Goal: Information Seeking & Learning: Learn about a topic

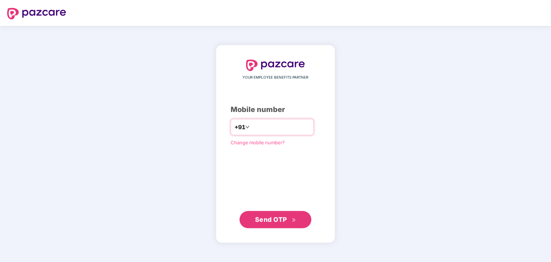
click at [276, 127] on input "number" at bounding box center [280, 127] width 59 height 12
type input "**********"
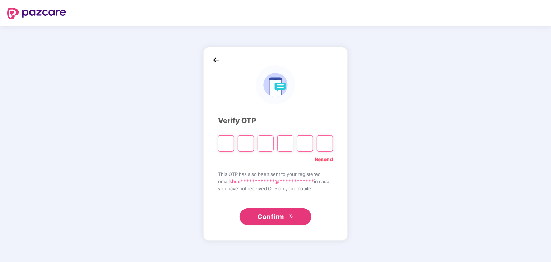
type input "*"
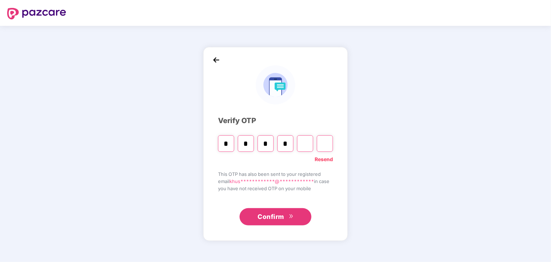
type input "*"
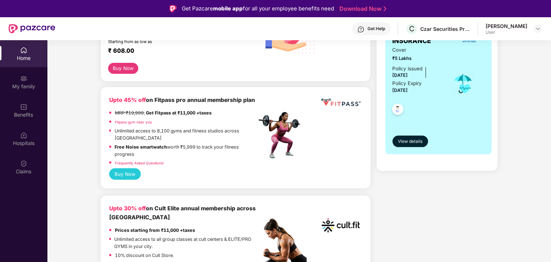
scroll to position [72, 0]
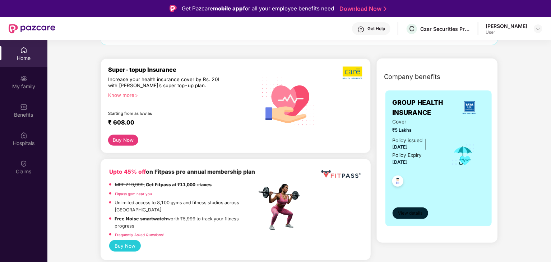
click at [411, 212] on span "View details" at bounding box center [410, 213] width 24 height 7
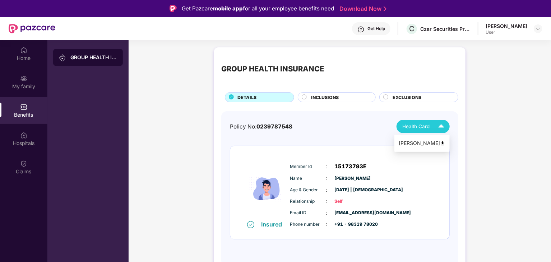
click at [446, 124] on img at bounding box center [441, 126] width 13 height 13
click at [340, 95] on div "INCLUSIONS" at bounding box center [340, 98] width 64 height 8
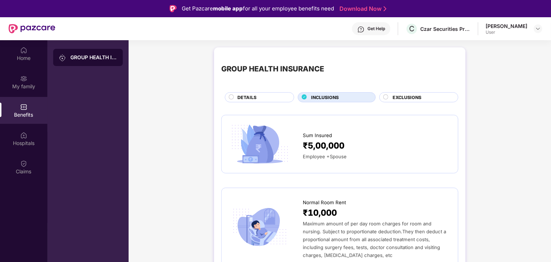
click at [248, 101] on span "DETAILS" at bounding box center [247, 97] width 19 height 7
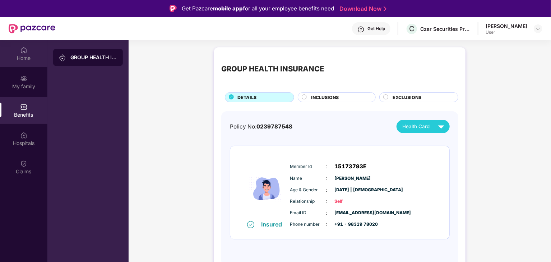
click at [18, 49] on div "Home" at bounding box center [23, 53] width 47 height 27
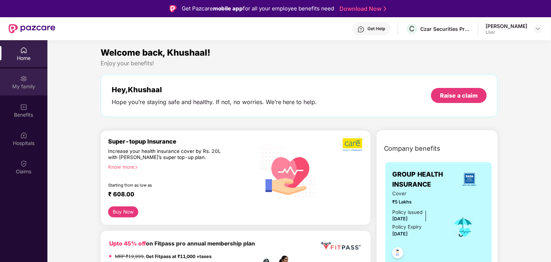
click at [29, 83] on div "My family" at bounding box center [23, 86] width 47 height 7
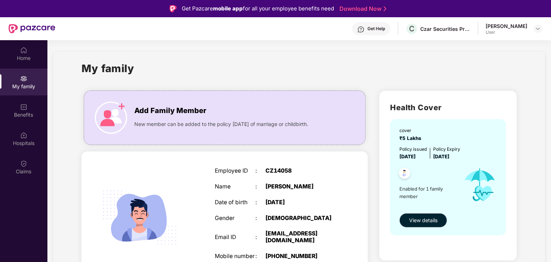
click at [426, 219] on span "View details" at bounding box center [423, 221] width 28 height 8
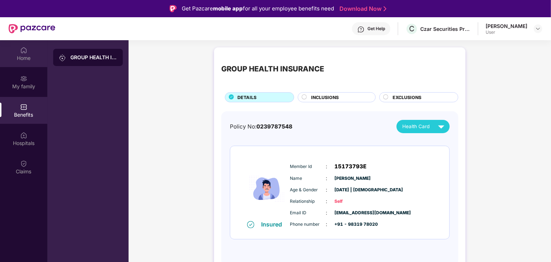
click at [25, 49] on img at bounding box center [23, 50] width 7 height 7
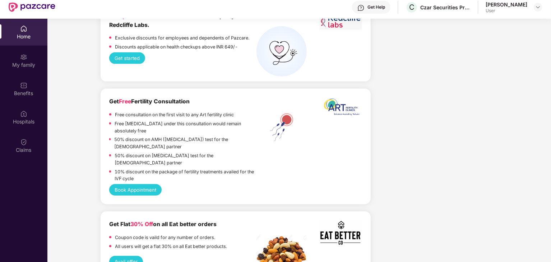
scroll to position [40, 0]
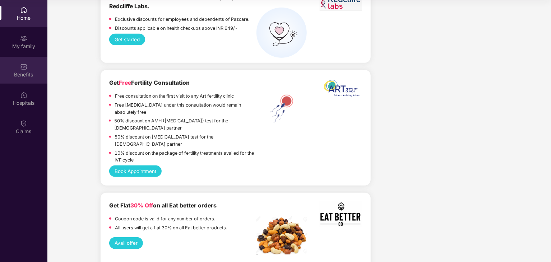
click at [24, 81] on div "Benefits" at bounding box center [23, 70] width 47 height 27
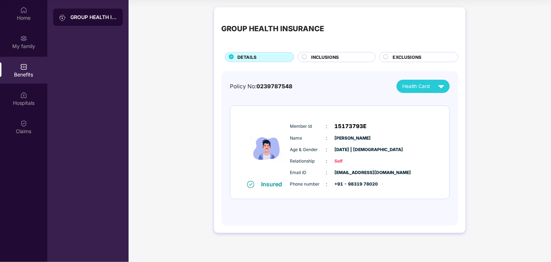
click at [357, 54] on div "INCLUSIONS" at bounding box center [340, 58] width 64 height 8
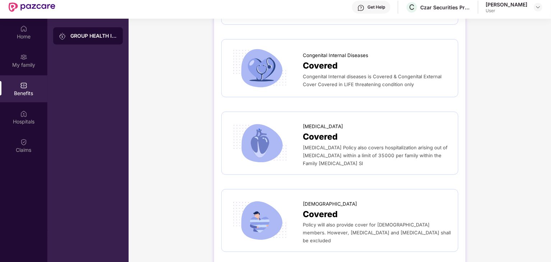
scroll to position [40, 0]
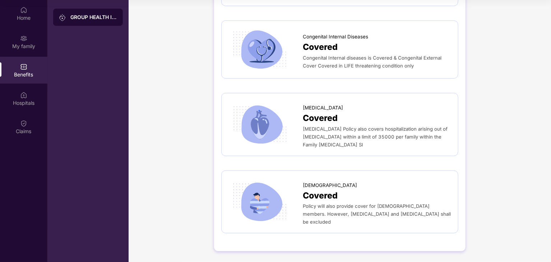
click at [386, 131] on span "[MEDICAL_DATA] Policy also covers hospitalization arising out of [MEDICAL_DATA]…" at bounding box center [375, 137] width 145 height 22
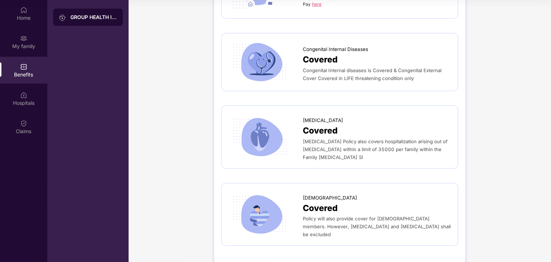
scroll to position [1498, 0]
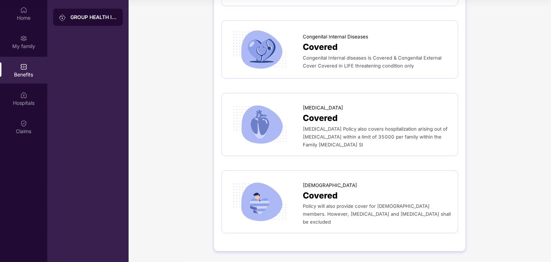
click at [328, 145] on span "[MEDICAL_DATA] Policy also covers hospitalization arising out of [MEDICAL_DATA]…" at bounding box center [375, 137] width 145 height 22
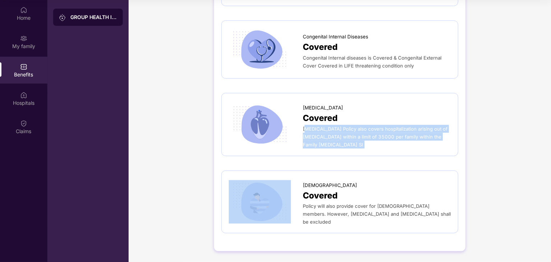
click at [328, 145] on span "[MEDICAL_DATA] Policy also covers hospitalization arising out of [MEDICAL_DATA]…" at bounding box center [375, 137] width 145 height 22
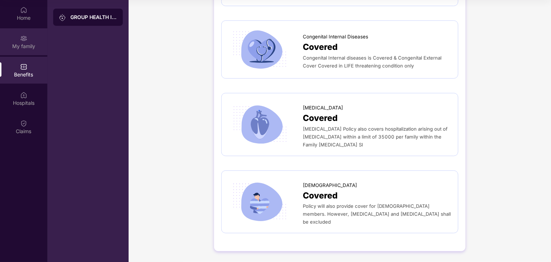
click at [28, 43] on div "My family" at bounding box center [23, 46] width 47 height 7
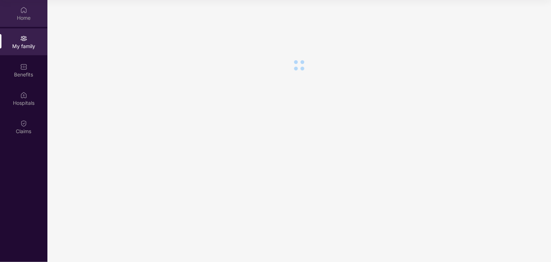
click at [27, 10] on div "Home" at bounding box center [23, 13] width 47 height 27
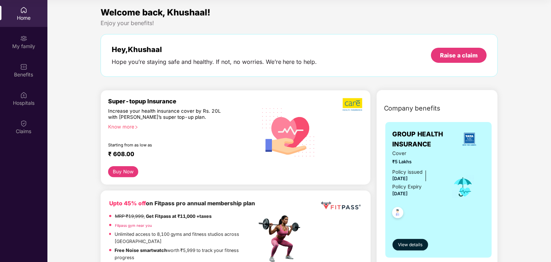
click at [126, 129] on div "Know more" at bounding box center [180, 126] width 144 height 5
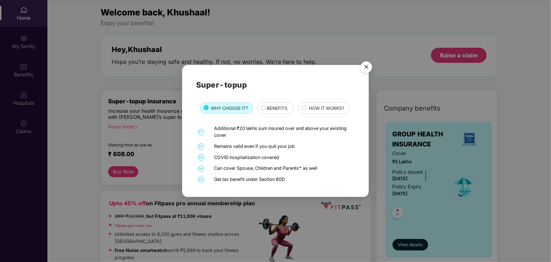
click at [269, 106] on span "BENEFITS" at bounding box center [277, 108] width 20 height 7
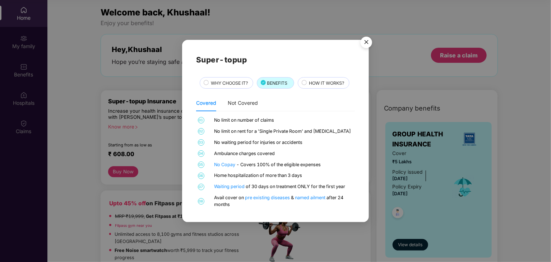
click at [321, 86] on span "HOW IT WORKS?" at bounding box center [326, 83] width 35 height 7
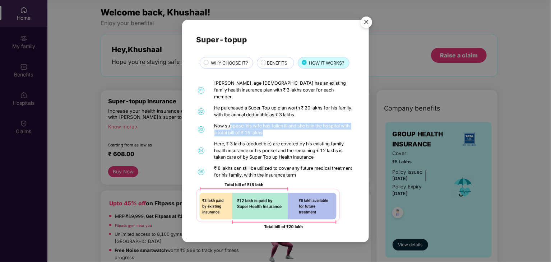
drag, startPoint x: 229, startPoint y: 123, endPoint x: 311, endPoint y: 127, distance: 81.7
click at [311, 127] on div "Now suppose, his wife has fallen ill and she is in the hospital with a total bi…" at bounding box center [284, 130] width 139 height 14
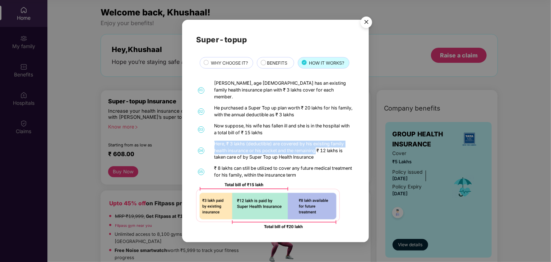
drag, startPoint x: 214, startPoint y: 140, endPoint x: 318, endPoint y: 145, distance: 104.0
click at [318, 145] on div "Here, ₹ 3 lakhs (deductible) are covered by his existing family health insuranc…" at bounding box center [284, 151] width 139 height 20
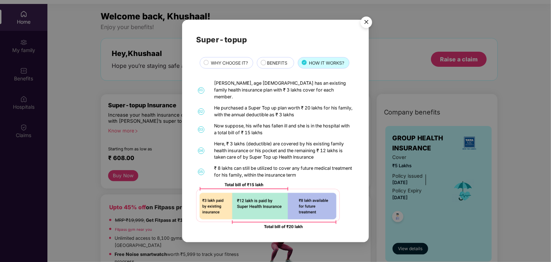
scroll to position [40, 0]
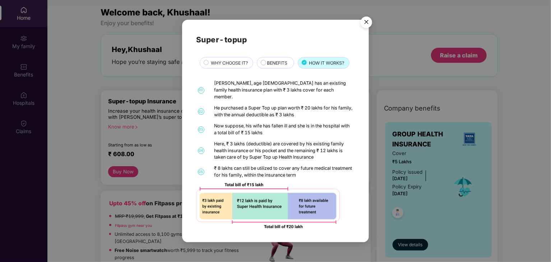
click at [281, 66] on span "BENEFITS" at bounding box center [277, 63] width 20 height 7
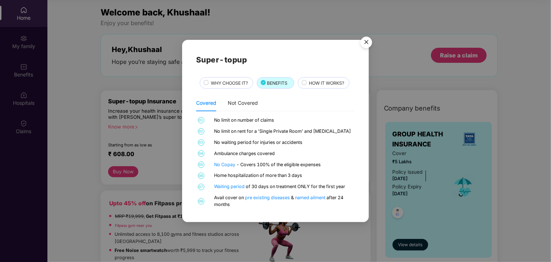
click at [239, 82] on span "WHY CHOOSE IT?" at bounding box center [229, 83] width 37 height 7
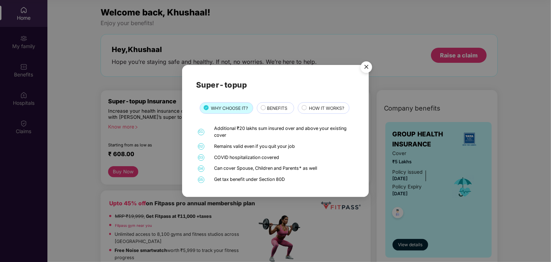
click at [364, 71] on img "Close" at bounding box center [367, 68] width 20 height 20
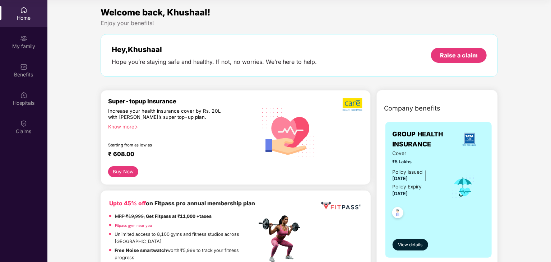
click at [127, 167] on button "Buy Now" at bounding box center [123, 171] width 31 height 11
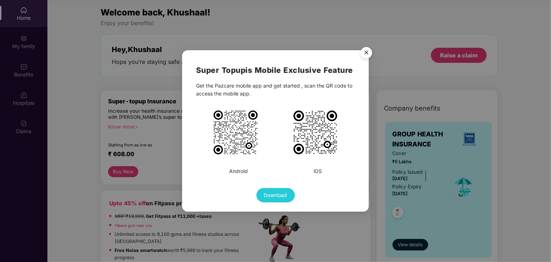
click at [366, 58] on img "Close" at bounding box center [367, 54] width 20 height 20
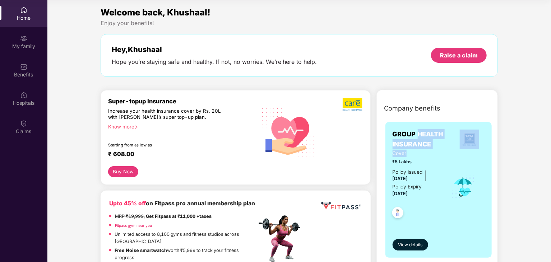
drag, startPoint x: 419, startPoint y: 134, endPoint x: 444, endPoint y: 157, distance: 34.1
click at [444, 157] on div "GROUP HEALTH INSURANCE Cover ₹5 Lakhs Policy issued [DATE] Policy Expiry [DATE]…" at bounding box center [439, 189] width 92 height 121
click at [444, 157] on div "Cover ₹5 Lakhs Policy issued [DATE] Policy Expiry [DATE]" at bounding box center [439, 187] width 92 height 75
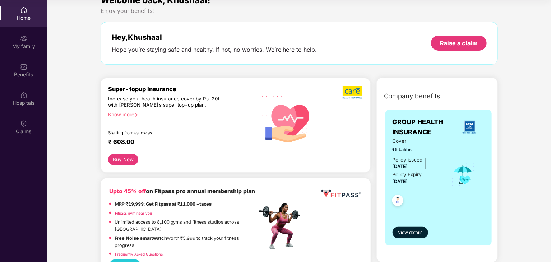
scroll to position [0, 0]
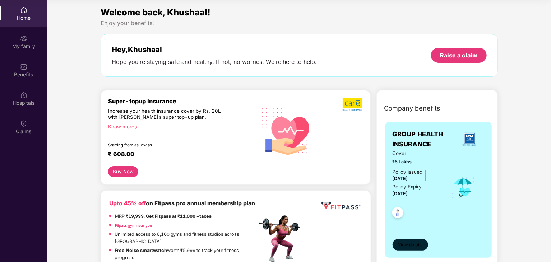
click at [402, 246] on span "View details" at bounding box center [410, 245] width 24 height 7
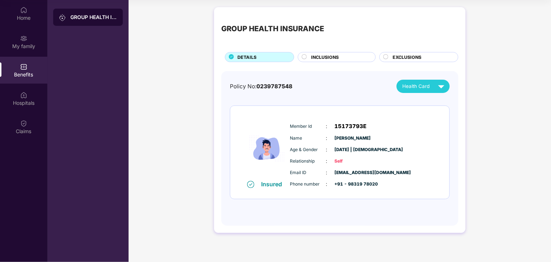
click at [360, 61] on div "INCLUSIONS" at bounding box center [340, 58] width 64 height 8
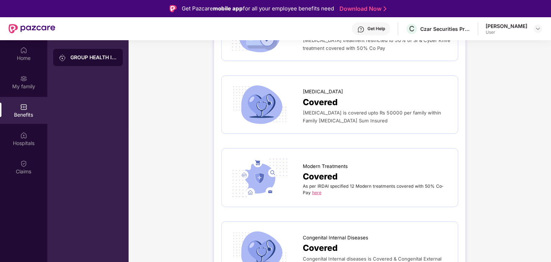
scroll to position [1498, 0]
